Goal: Information Seeking & Learning: Learn about a topic

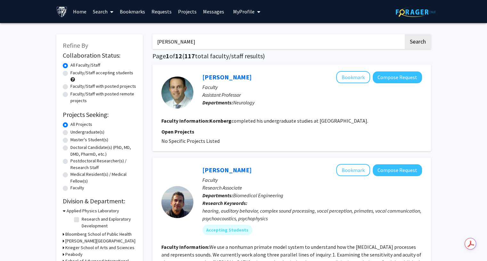
click at [236, 39] on input "[PERSON_NAME]" at bounding box center [277, 41] width 251 height 15
click at [236, 39] on input "michael kornberg" at bounding box center [277, 41] width 251 height 15
click at [405, 34] on button "Search" at bounding box center [418, 41] width 26 height 15
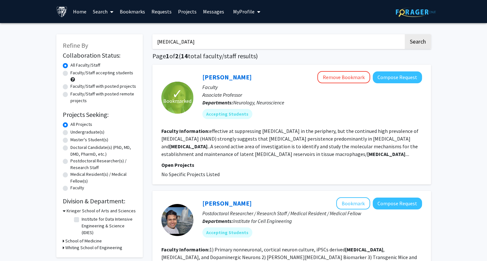
click at [242, 38] on input "microglia" at bounding box center [277, 41] width 251 height 15
click at [242, 38] on input "[MEDICAL_DATA]" at bounding box center [277, 41] width 251 height 15
click at [405, 34] on button "Search" at bounding box center [418, 41] width 26 height 15
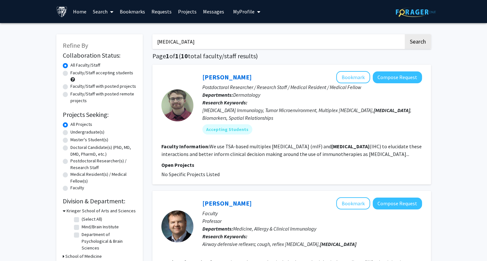
click at [251, 38] on input "[MEDICAL_DATA]" at bounding box center [277, 41] width 251 height 15
type input "[MEDICAL_DATA], zeniss"
click at [405, 34] on button "Search" at bounding box center [418, 41] width 26 height 15
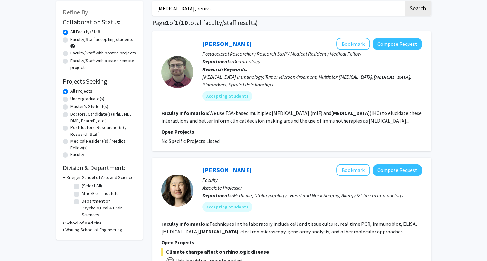
scroll to position [33, 0]
click at [274, 121] on fg-read-more "We use TSA-based multiplex immunofluorescence (mIF) and immunohistochemistry (I…" at bounding box center [291, 117] width 260 height 14
click at [230, 43] on link "[PERSON_NAME]" at bounding box center [226, 44] width 49 height 8
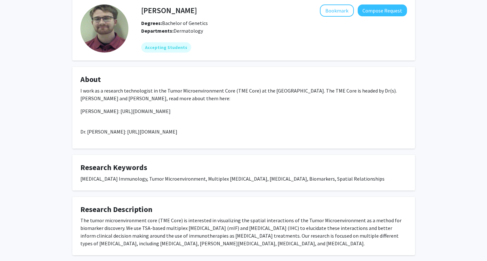
scroll to position [33, 0]
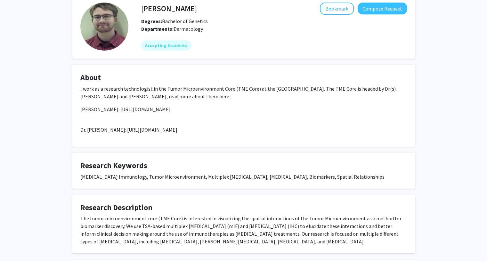
drag, startPoint x: 119, startPoint y: 130, endPoint x: 222, endPoint y: 134, distance: 102.8
click at [222, 134] on div "I work as a research technologist in the Tumor Microenvironment Core (TME Core)…" at bounding box center [243, 112] width 327 height 54
copy p "https://foragerone.com/profile/16430"
drag, startPoint x: 114, startPoint y: 109, endPoint x: 201, endPoint y: 110, distance: 87.1
click at [201, 110] on p "Dr. Janis Taube: https://foragerone.com/profile/19487" at bounding box center [243, 109] width 327 height 8
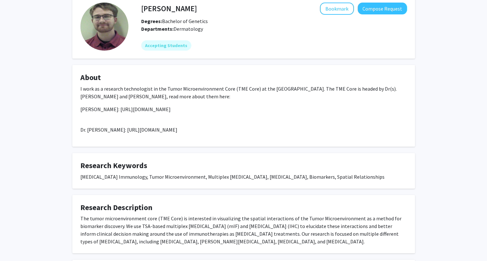
copy p "https://foragerone.com/profile/19487"
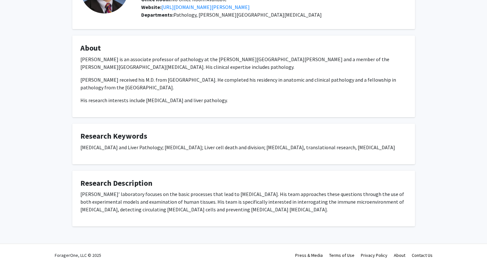
scroll to position [76, 0]
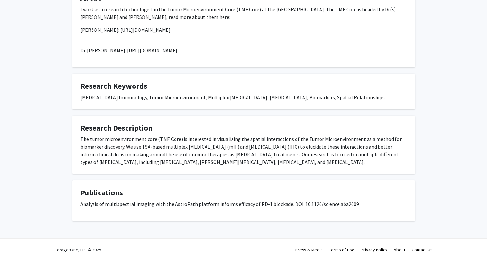
drag, startPoint x: 74, startPoint y: 5, endPoint x: 190, endPoint y: 100, distance: 149.0
click at [190, 100] on div "[MEDICAL_DATA] Immunology, Tumor Microenvironment, Multiplex [MEDICAL_DATA], [M…" at bounding box center [243, 97] width 327 height 8
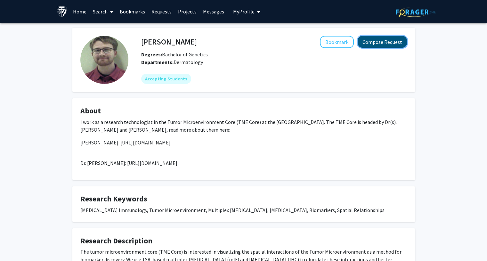
click at [375, 46] on button "Compose Request" at bounding box center [382, 42] width 49 height 12
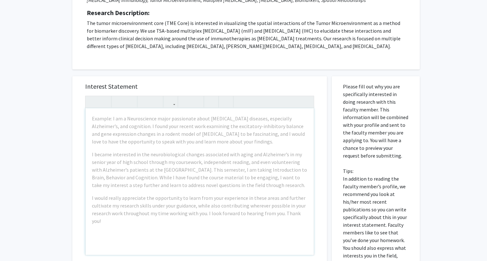
scroll to position [110, 0]
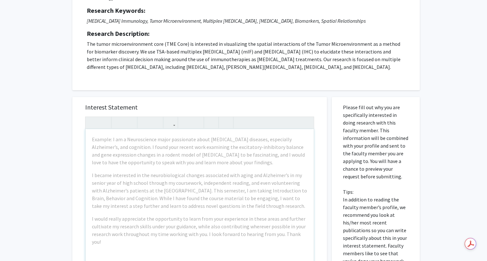
scroll to position [0, 0]
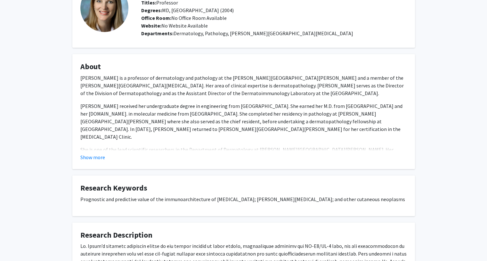
scroll to position [52, 0]
click at [93, 162] on fg-card "About Dr. Janis Taube is a professor of dermatology and pathology at the Johns …" at bounding box center [243, 111] width 343 height 115
click at [87, 159] on button "Show more" at bounding box center [92, 157] width 25 height 8
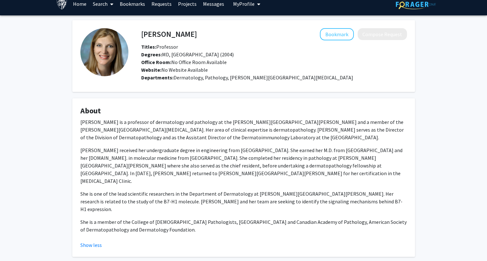
scroll to position [0, 0]
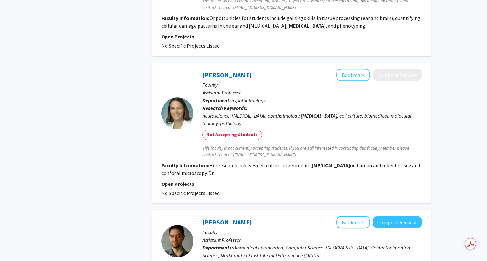
scroll to position [560, 0]
click at [219, 176] on fg-search-faculty "[PERSON_NAME] Bookmark Compose Request Faculty Assistant Professor Departments:…" at bounding box center [291, 133] width 261 height 128
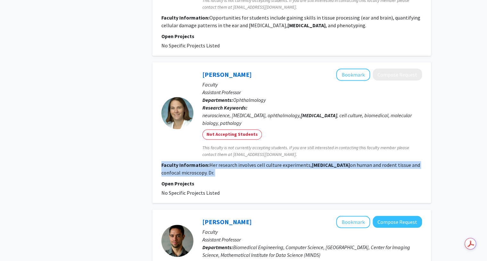
click at [219, 176] on fg-search-faculty "[PERSON_NAME] Bookmark Compose Request Faculty Assistant Professor Departments:…" at bounding box center [291, 133] width 261 height 128
click at [221, 168] on fg-read-more "Her research involves cell culture experiments, [MEDICAL_DATA] on human and rod…" at bounding box center [290, 169] width 259 height 14
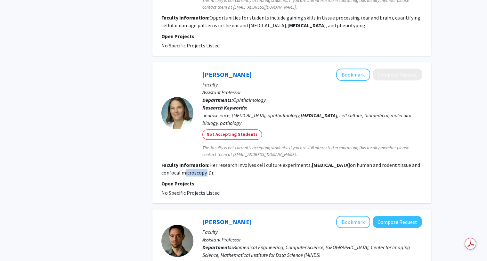
click at [221, 168] on fg-read-more "Her research involves cell culture experiments, [MEDICAL_DATA] on human and rod…" at bounding box center [290, 169] width 259 height 14
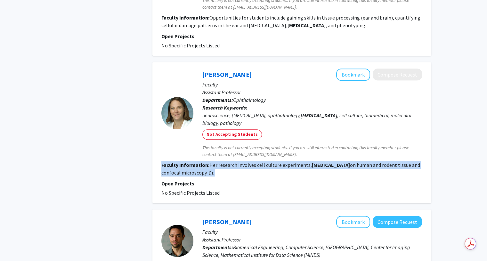
click at [221, 168] on fg-read-more "Her research involves cell culture experiments, [MEDICAL_DATA] on human and rod…" at bounding box center [290, 169] width 259 height 14
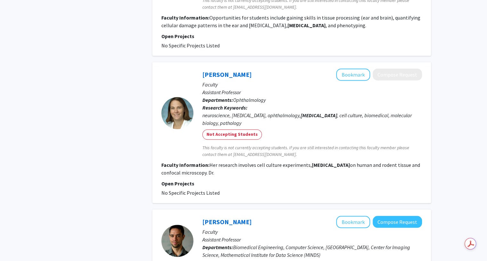
click at [236, 153] on span "This faculty is not currently accepting students. If you are still interested i…" at bounding box center [312, 150] width 220 height 13
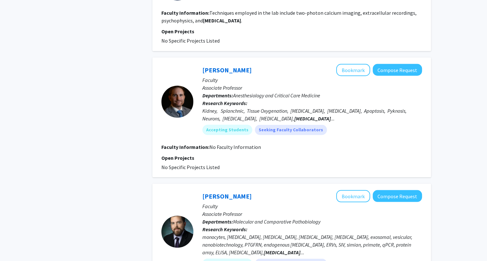
scroll to position [1167, 0]
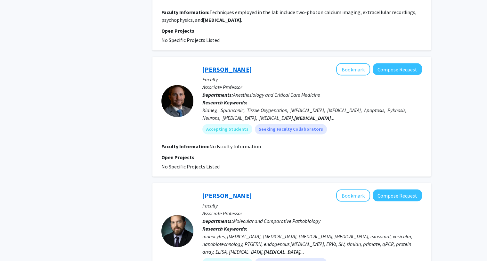
click at [229, 65] on link "[PERSON_NAME]" at bounding box center [226, 69] width 49 height 8
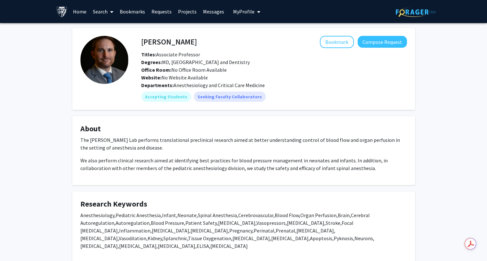
drag, startPoint x: 137, startPoint y: 46, endPoint x: 140, endPoint y: 44, distance: 3.6
click at [140, 44] on div "[PERSON_NAME] Bookmark Compose Request" at bounding box center [273, 42] width 275 height 12
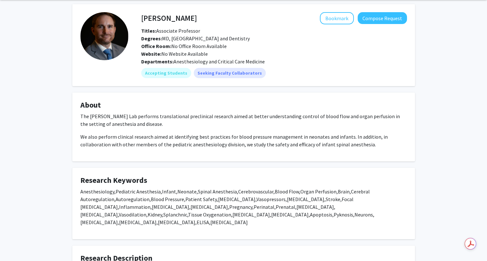
scroll to position [24, 0]
drag, startPoint x: 90, startPoint y: 115, endPoint x: 115, endPoint y: 116, distance: 25.3
click at [115, 116] on p "The [PERSON_NAME] Lab performs translational preclinical research aimed at bett…" at bounding box center [243, 119] width 327 height 15
click at [187, 19] on h4 "[PERSON_NAME]" at bounding box center [169, 18] width 56 height 12
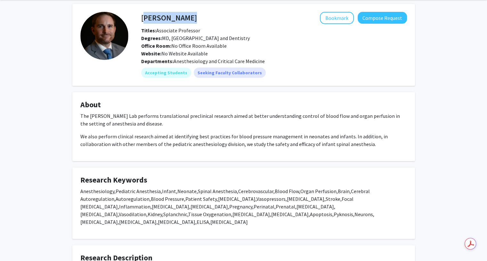
click at [187, 19] on h4 "[PERSON_NAME]" at bounding box center [169, 18] width 56 height 12
copy h4 "[PERSON_NAME]"
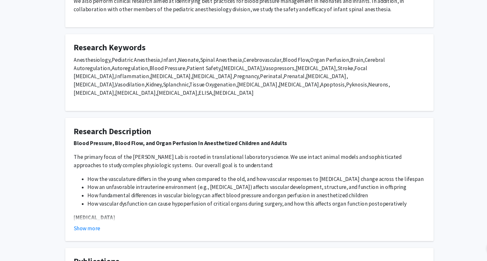
scroll to position [147, 0]
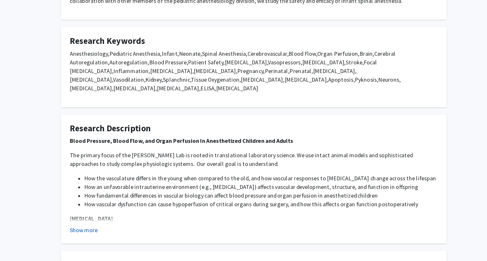
click at [101, 225] on button "Show more" at bounding box center [92, 226] width 25 height 8
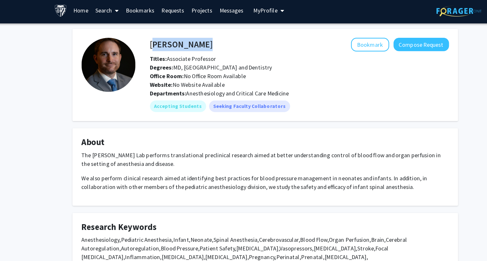
scroll to position [0, 0]
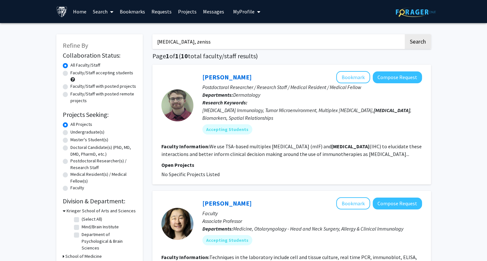
click at [224, 44] on input "[MEDICAL_DATA], zeniss" at bounding box center [277, 41] width 251 height 15
click at [224, 44] on input "mi" at bounding box center [277, 41] width 251 height 15
click at [405, 34] on button "Search" at bounding box center [418, 41] width 26 height 15
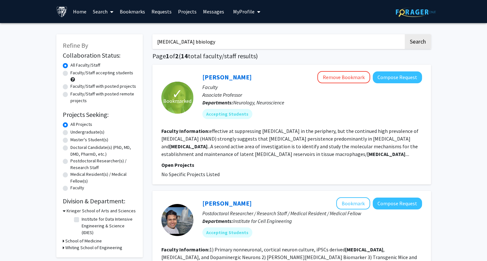
click at [405, 34] on button "Search" at bounding box center [418, 41] width 26 height 15
click at [182, 40] on input "[MEDICAL_DATA] bbiology" at bounding box center [277, 41] width 251 height 15
click at [405, 34] on button "Search" at bounding box center [418, 41] width 26 height 15
click at [182, 40] on input "[MEDICAL_DATA] bbiology" at bounding box center [277, 41] width 251 height 15
type input "[MEDICAL_DATA] biology"
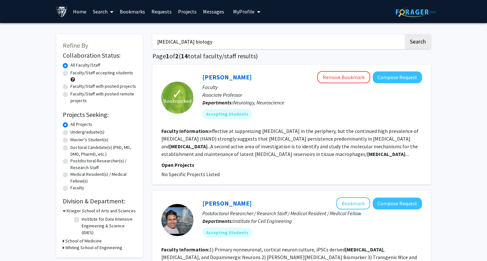
click at [405, 34] on button "Search" at bounding box center [418, 41] width 26 height 15
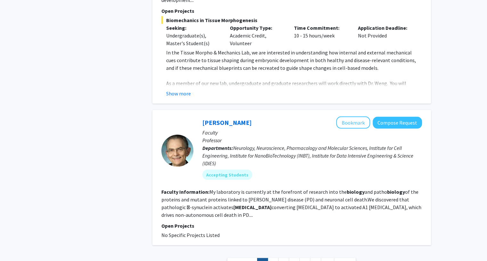
scroll to position [1336, 0]
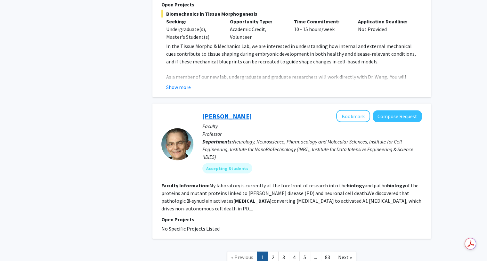
click at [219, 112] on link "[PERSON_NAME]" at bounding box center [226, 116] width 49 height 8
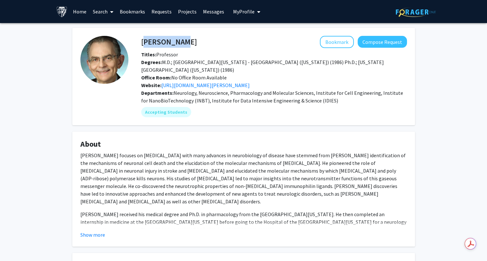
drag, startPoint x: 181, startPoint y: 38, endPoint x: 141, endPoint y: 43, distance: 40.0
click at [141, 43] on h4 "[PERSON_NAME]" at bounding box center [169, 42] width 56 height 12
copy h4 "[PERSON_NAME]"
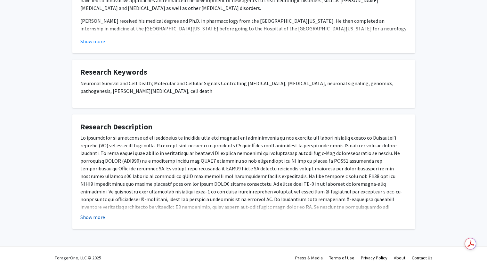
click at [100, 213] on button "Show more" at bounding box center [92, 217] width 25 height 8
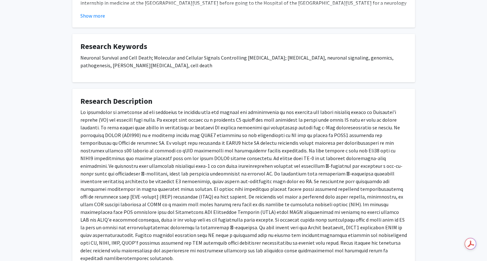
scroll to position [220, 0]
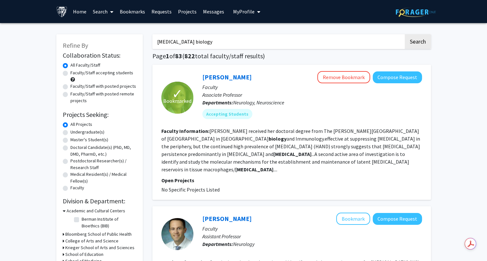
click at [183, 40] on input "[MEDICAL_DATA] biology" at bounding box center [277, 41] width 251 height 15
type input "[MEDICAL_DATA]"
click at [405, 34] on button "Search" at bounding box center [418, 41] width 26 height 15
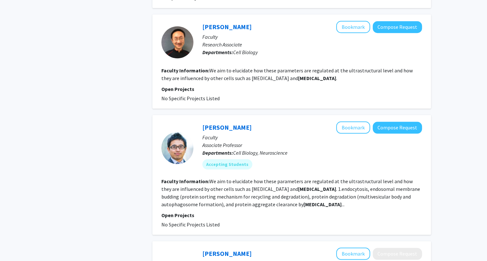
scroll to position [553, 0]
click at [229, 123] on link "[PERSON_NAME]" at bounding box center [226, 127] width 49 height 8
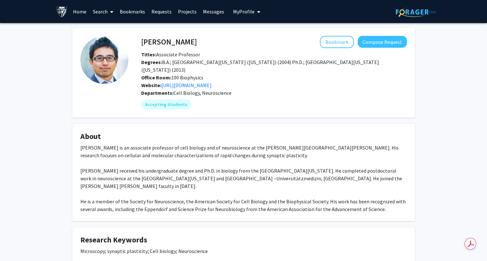
click at [188, 41] on h4 "[PERSON_NAME]" at bounding box center [169, 42] width 56 height 12
click at [203, 82] on link "[URL][DOMAIN_NAME]" at bounding box center [186, 85] width 50 height 6
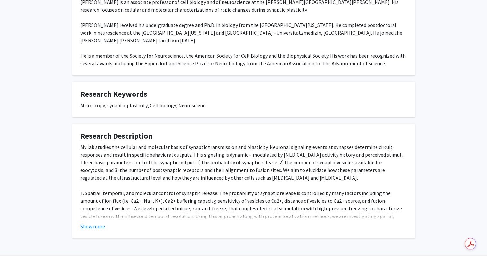
scroll to position [146, 0]
click at [95, 222] on button "Show more" at bounding box center [92, 226] width 25 height 8
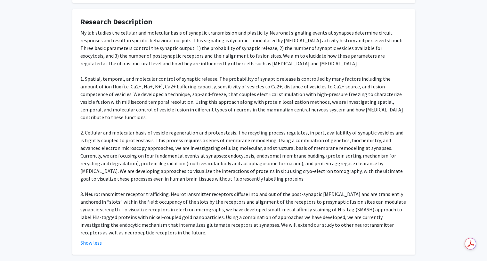
scroll to position [0, 0]
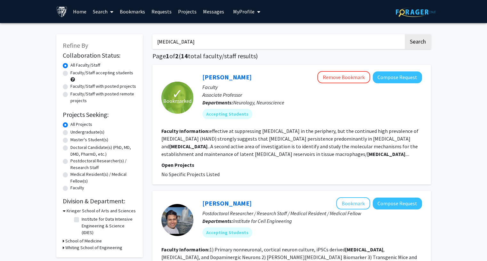
click at [178, 46] on input "[MEDICAL_DATA]" at bounding box center [277, 41] width 251 height 15
type input "m"
click at [70, 161] on label "Postdoctoral Researcher(s) / Research Staff" at bounding box center [103, 164] width 66 height 13
click at [70, 161] on input "Postdoctoral Researcher(s) / Research Staff" at bounding box center [72, 160] width 4 height 4
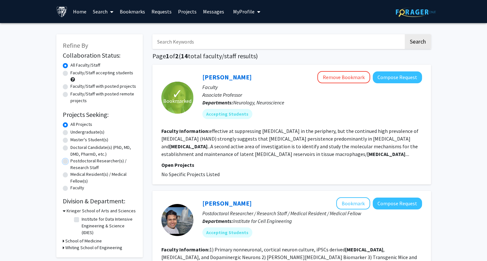
radio input "true"
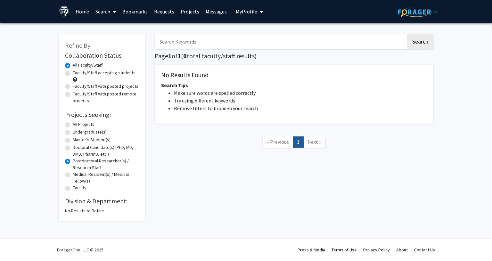
click at [75, 149] on label "Doctoral Candidate(s) (PhD, MD, DMD, PharmD, etc.)" at bounding box center [106, 150] width 66 height 13
click at [75, 148] on input "Doctoral Candidate(s) (PhD, MD, DMD, PharmD, etc.)" at bounding box center [75, 146] width 4 height 4
radio input "true"
click at [81, 149] on label "Doctoral Candidate(s) (PhD, MD, DMD, PharmD, etc.)" at bounding box center [106, 150] width 66 height 13
click at [77, 148] on input "Doctoral Candidate(s) (PhD, MD, DMD, PharmD, etc.)" at bounding box center [75, 146] width 4 height 4
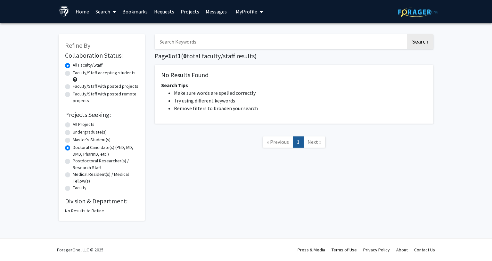
click at [80, 130] on label "Undergraduate(s)" at bounding box center [90, 132] width 34 height 7
click at [77, 130] on input "Undergraduate(s)" at bounding box center [75, 131] width 4 height 4
radio input "true"
click at [78, 137] on label "Master's Student(s)" at bounding box center [92, 139] width 38 height 7
click at [77, 137] on input "Master's Student(s)" at bounding box center [75, 138] width 4 height 4
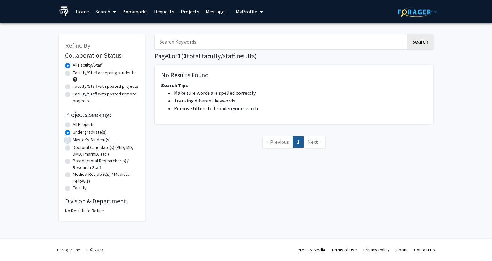
radio input "true"
click at [83, 149] on label "Doctoral Candidate(s) (PhD, MD, DMD, PharmD, etc.)" at bounding box center [106, 150] width 66 height 13
click at [77, 148] on input "Doctoral Candidate(s) (PhD, MD, DMD, PharmD, etc.)" at bounding box center [75, 146] width 4 height 4
radio input "true"
click at [99, 153] on label "Doctoral Candidate(s) (PhD, MD, DMD, PharmD, etc.)" at bounding box center [106, 150] width 66 height 13
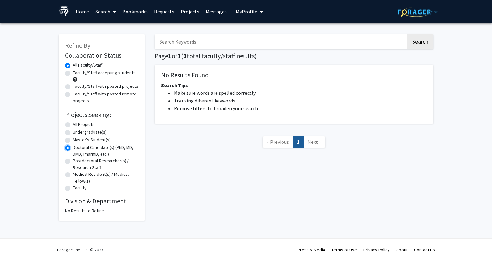
click at [77, 148] on input "Doctoral Candidate(s) (PhD, MD, DMD, PharmD, etc.)" at bounding box center [75, 146] width 4 height 4
click at [85, 125] on label "All Projects" at bounding box center [84, 124] width 22 height 7
click at [77, 125] on input "All Projects" at bounding box center [75, 123] width 4 height 4
radio input "true"
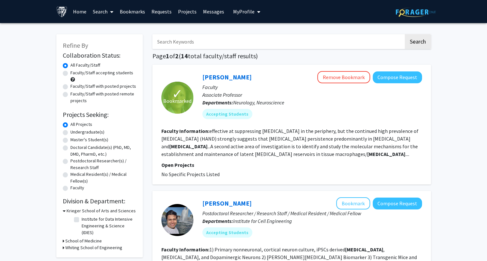
click at [84, 172] on label "Medical Resident(s) / Medical Fellow(s)" at bounding box center [103, 177] width 66 height 13
click at [75, 172] on input "Medical Resident(s) / Medical Fellow(s)" at bounding box center [72, 173] width 4 height 4
radio input "true"
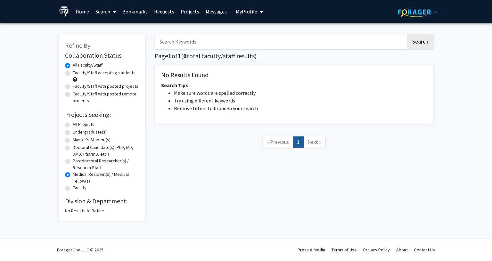
click at [90, 164] on label "Postdoctoral Researcher(s) / Research Staff" at bounding box center [106, 164] width 66 height 13
click at [77, 162] on input "Postdoctoral Researcher(s) / Research Staff" at bounding box center [75, 160] width 4 height 4
radio input "true"
click at [86, 131] on label "Undergraduate(s)" at bounding box center [90, 132] width 34 height 7
click at [77, 131] on input "Undergraduate(s)" at bounding box center [75, 131] width 4 height 4
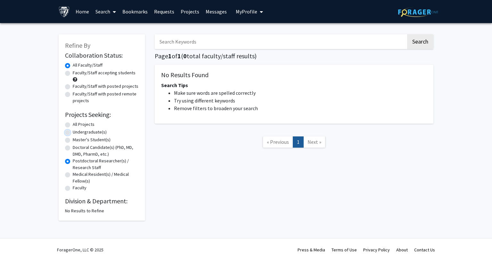
radio input "true"
click at [91, 75] on label "Faculty/Staff accepting students" at bounding box center [104, 72] width 63 height 7
click at [77, 74] on input "Faculty/Staff accepting students" at bounding box center [75, 71] width 4 height 4
radio input "true"
click at [91, 75] on label "Faculty/Staff accepting students" at bounding box center [104, 72] width 63 height 7
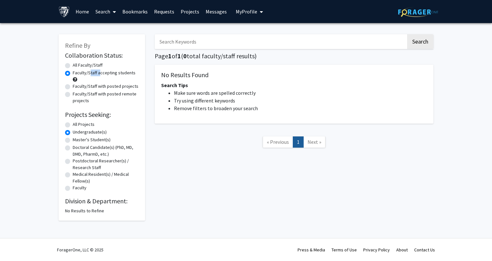
click at [77, 74] on input "Faculty/Staff accepting students" at bounding box center [75, 71] width 4 height 4
click at [73, 124] on label "All Projects" at bounding box center [84, 124] width 22 height 7
click at [73, 124] on input "All Projects" at bounding box center [75, 123] width 4 height 4
radio input "true"
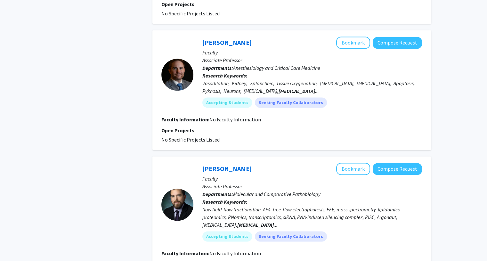
scroll to position [1104, 0]
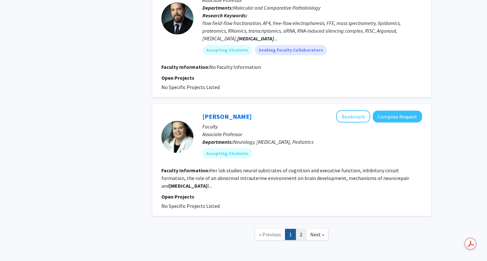
click at [301, 229] on link "2" at bounding box center [300, 234] width 11 height 11
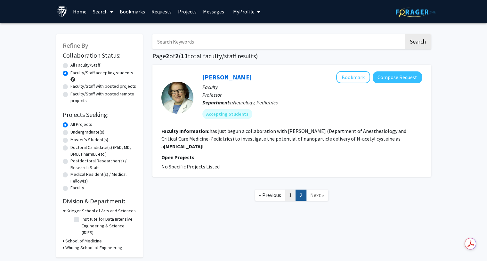
click at [291, 190] on link "1" at bounding box center [290, 195] width 11 height 11
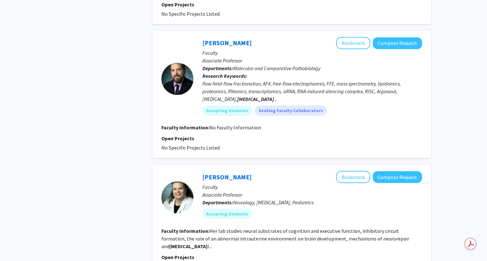
scroll to position [1104, 0]
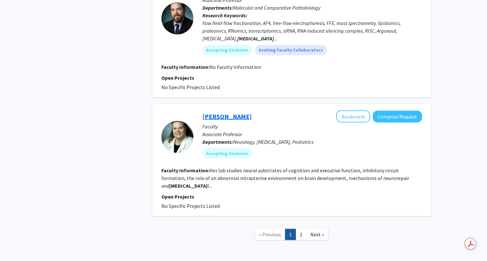
click at [232, 112] on link "[PERSON_NAME]" at bounding box center [226, 116] width 49 height 8
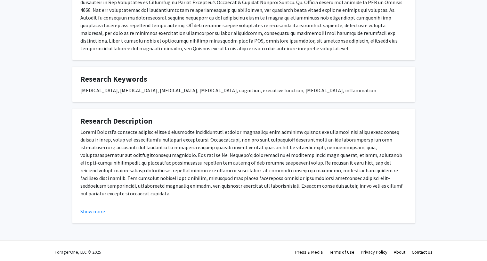
scroll to position [146, 0]
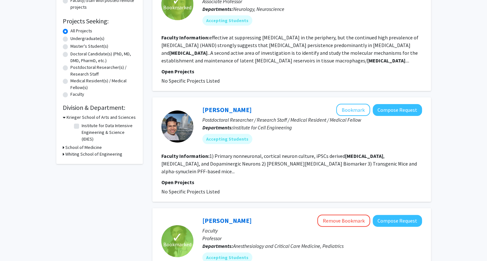
scroll to position [110, 0]
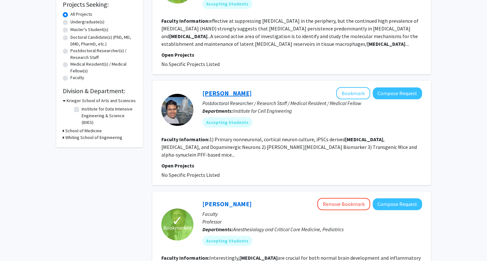
click at [229, 92] on link "[PERSON_NAME]" at bounding box center [226, 93] width 49 height 8
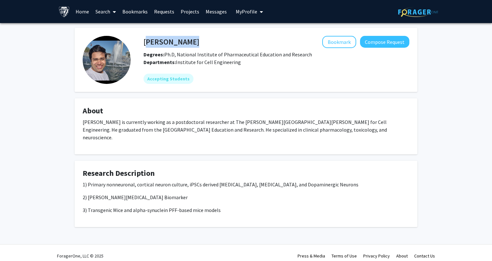
drag, startPoint x: 87, startPoint y: 3, endPoint x: 193, endPoint y: 47, distance: 115.2
click at [193, 47] on div "[PERSON_NAME] Bookmark Compose Request" at bounding box center [276, 42] width 275 height 12
copy h4 "[PERSON_NAME]"
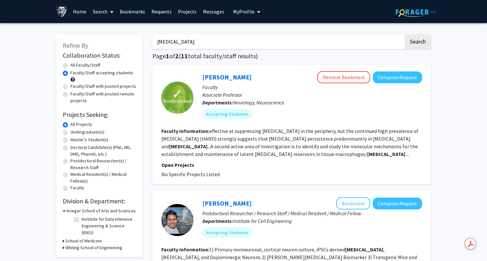
click at [181, 43] on input "[MEDICAL_DATA]" at bounding box center [277, 41] width 251 height 15
type input "m"
type input "chemistry"
click at [405, 34] on button "Search" at bounding box center [418, 41] width 26 height 15
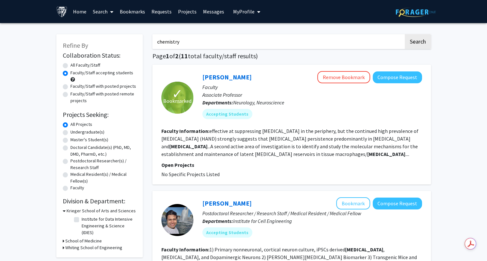
radio input "true"
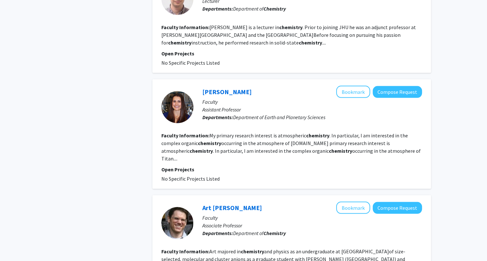
scroll to position [1254, 0]
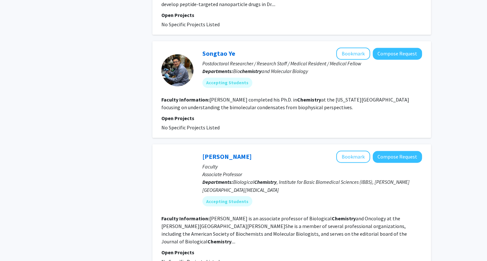
scroll to position [1083, 0]
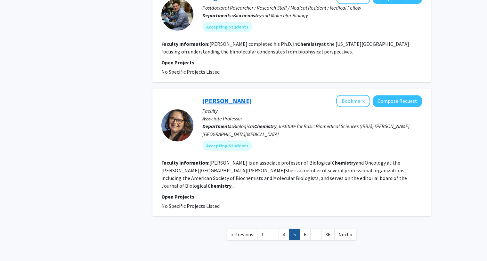
click at [231, 97] on link "[PERSON_NAME]" at bounding box center [226, 101] width 49 height 8
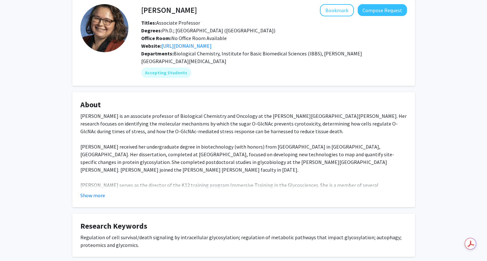
scroll to position [33, 0]
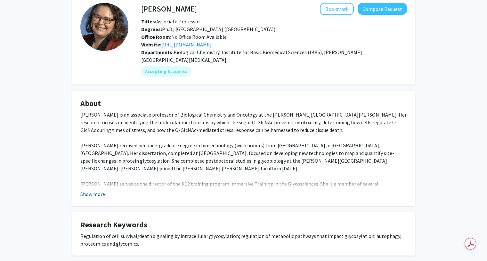
click at [96, 191] on button "Show more" at bounding box center [92, 194] width 25 height 8
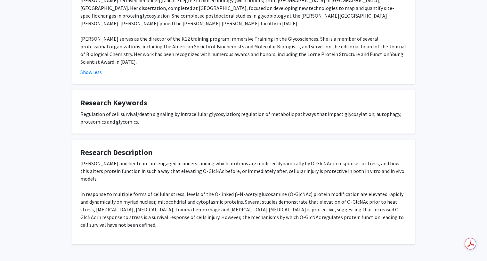
scroll to position [0, 0]
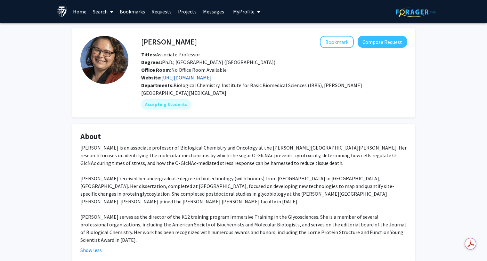
click at [191, 77] on link "[URL][DOMAIN_NAME]" at bounding box center [186, 77] width 50 height 6
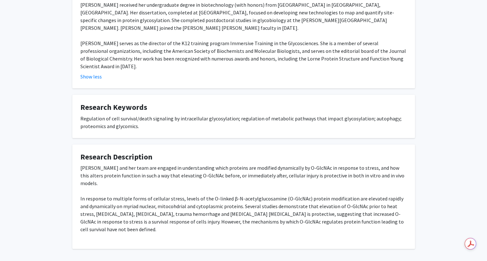
scroll to position [193, 0]
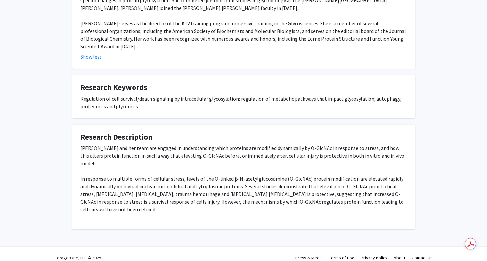
click at [132, 167] on div "[PERSON_NAME] and her team are engaged in understanding which proteins are modi…" at bounding box center [243, 194] width 327 height 100
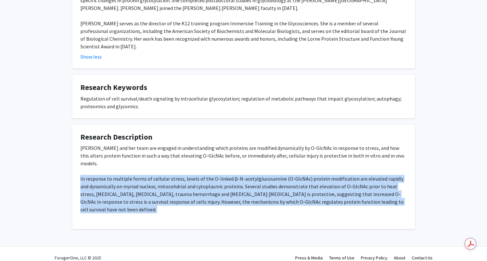
click at [132, 167] on div "[PERSON_NAME] and her team are engaged in understanding which proteins are modi…" at bounding box center [243, 194] width 327 height 100
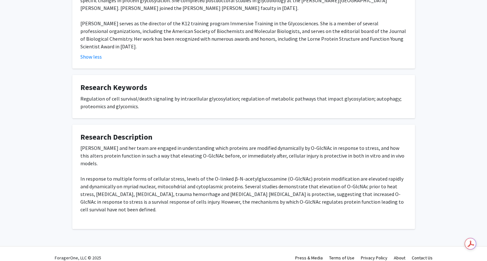
click at [359, 212] on div "[PERSON_NAME] and her team are engaged in understanding which proteins are modi…" at bounding box center [243, 194] width 327 height 100
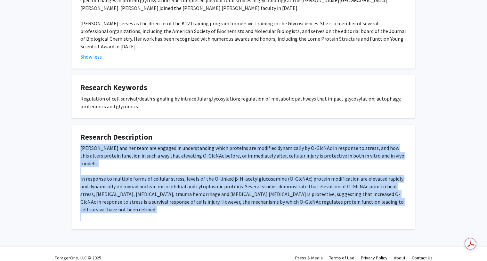
drag, startPoint x: 360, startPoint y: 212, endPoint x: 78, endPoint y: 142, distance: 290.4
click at [78, 142] on fg-card "Research Description [PERSON_NAME] and her team are engaged in understanding wh…" at bounding box center [243, 177] width 343 height 105
copy div "Lo. Ipsumdo sit ame cons adi elitsed do eiusmodtempor incid utlabore etd magnaa…"
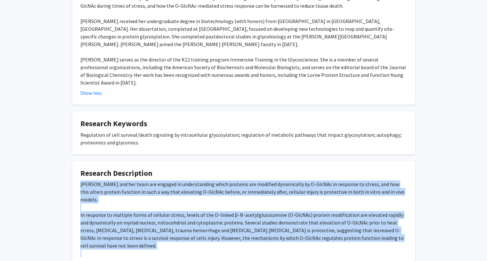
scroll to position [158, 0]
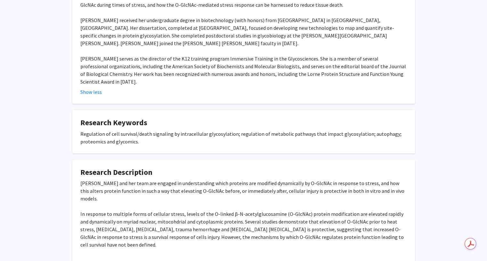
click at [199, 168] on h4 "Research Description" at bounding box center [243, 172] width 327 height 9
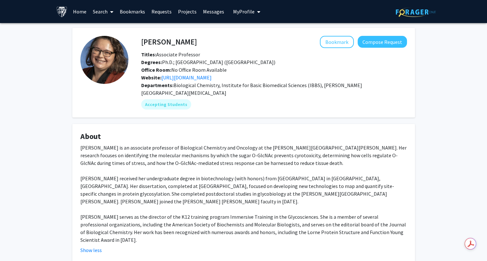
scroll to position [0, 0]
click at [69, 48] on div "[PERSON_NAME] Bookmark Compose Request Titles: Associate Professor Degrees: Ph.…" at bounding box center [244, 225] width 352 height 394
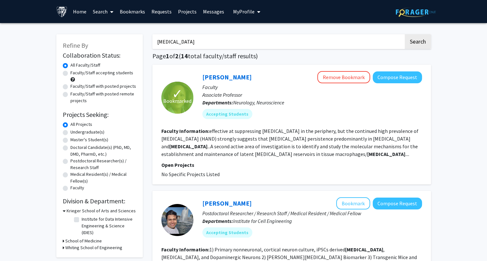
click at [184, 38] on input "[MEDICAL_DATA]" at bounding box center [277, 41] width 251 height 15
type input "alpha-linocenic"
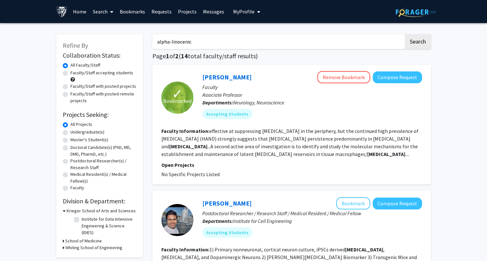
click at [405, 34] on button "Search" at bounding box center [418, 41] width 26 height 15
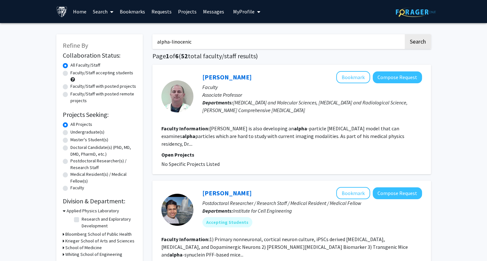
click at [208, 47] on input "alpha-linocenic" at bounding box center [277, 41] width 251 height 15
paste input "Alpha-linolenic acid"
type input ":Alpha-linolenic aci"
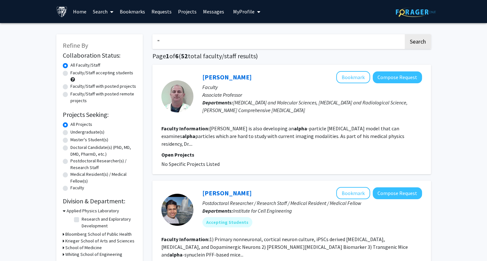
paste input "Alpha-linolenic acid"
click at [405, 34] on button "Search" at bounding box center [418, 41] width 26 height 15
click at [216, 38] on input ""Alpha-linolenic acid"" at bounding box center [277, 41] width 251 height 15
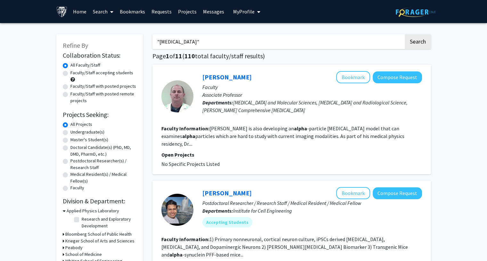
paste input "Matti Marklund"
type input "Matti Marklund"
click at [405, 34] on button "Search" at bounding box center [418, 41] width 26 height 15
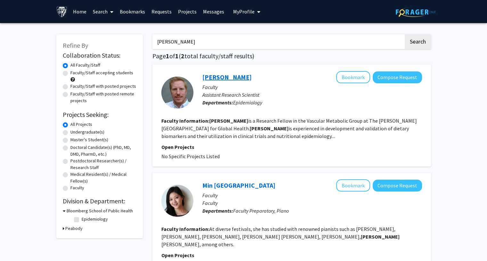
click at [221, 77] on link "Matti Marklund" at bounding box center [226, 77] width 49 height 8
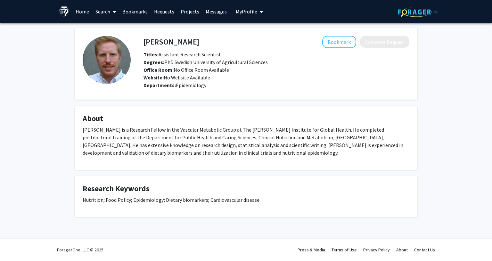
click at [147, 196] on p "Nutrition; Food Policy; Epidemiology; Dietary biomarkers; Cardiovascular disease" at bounding box center [246, 200] width 327 height 8
copy p "Epidemiology"
drag, startPoint x: 200, startPoint y: 40, endPoint x: 145, endPoint y: 39, distance: 54.7
click at [145, 39] on div "Matti Marklund Bookmark Compose Request" at bounding box center [276, 42] width 275 height 12
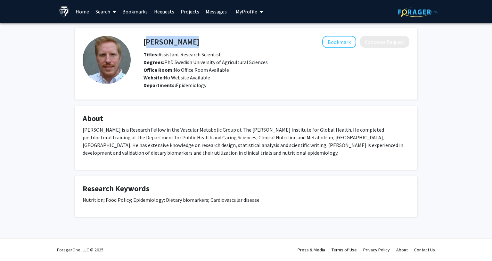
copy h4 "Matti Marklund"
click at [199, 42] on div "Bookmark Compose Request" at bounding box center [304, 42] width 210 height 12
drag, startPoint x: 194, startPoint y: 42, endPoint x: 142, endPoint y: 41, distance: 52.2
click at [142, 41] on div "Matti Marklund Bookmark Compose Request" at bounding box center [276, 42] width 275 height 12
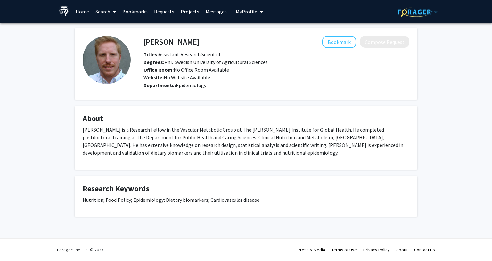
click at [153, 41] on h4 "Matti Marklund" at bounding box center [171, 42] width 56 height 12
click at [165, 41] on h4 "Matti Marklund" at bounding box center [171, 42] width 56 height 12
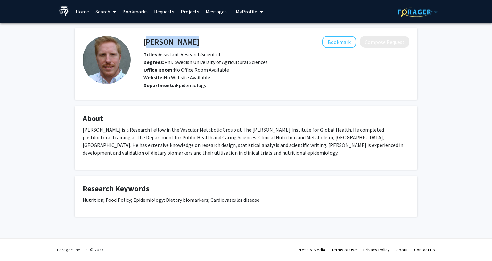
copy h4 "Matti Marklund"
